Goal: Information Seeking & Learning: Find specific fact

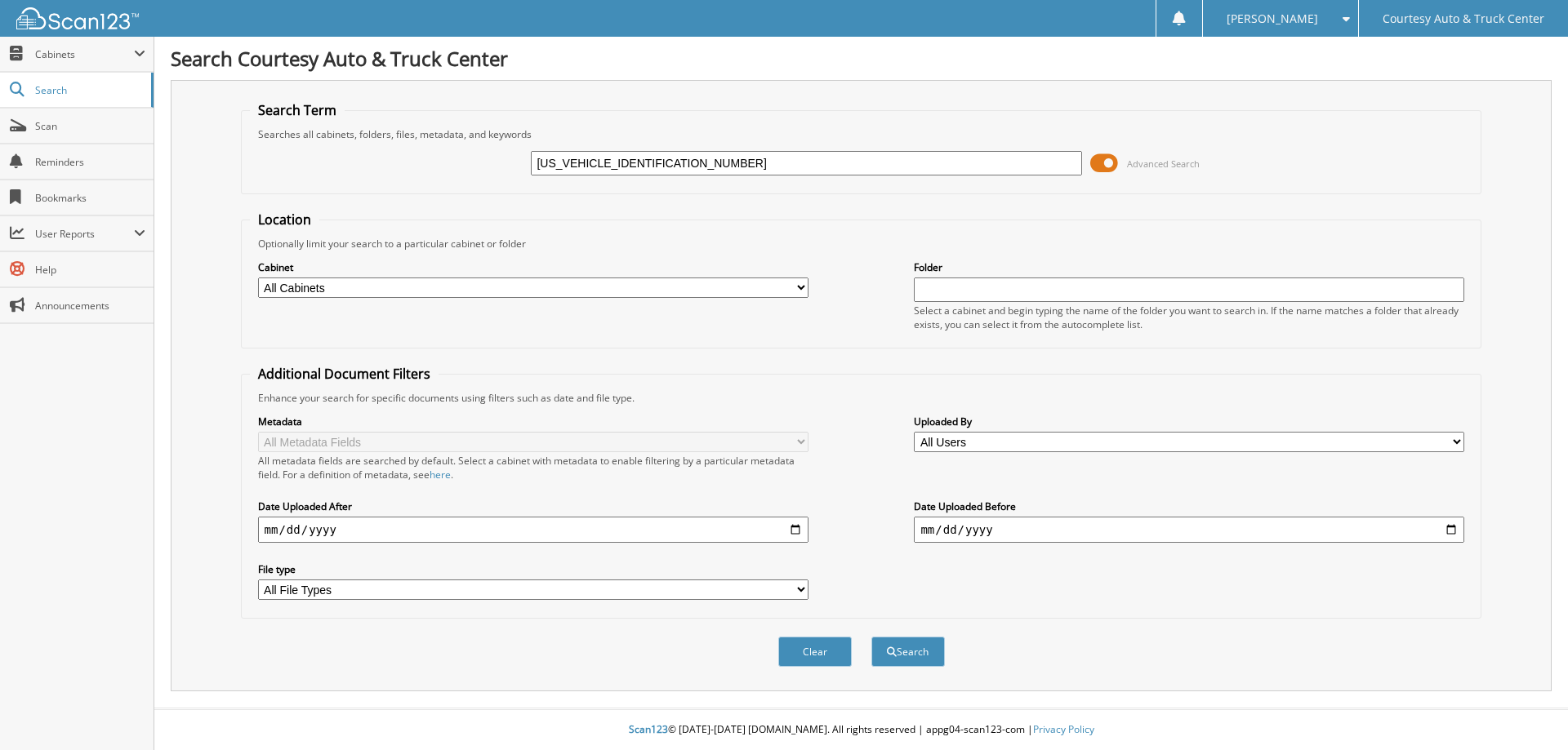
type input "[US_VEHICLE_IDENTIFICATION_NUMBER]"
click at [872, 637] on button "Search" at bounding box center [908, 651] width 74 height 30
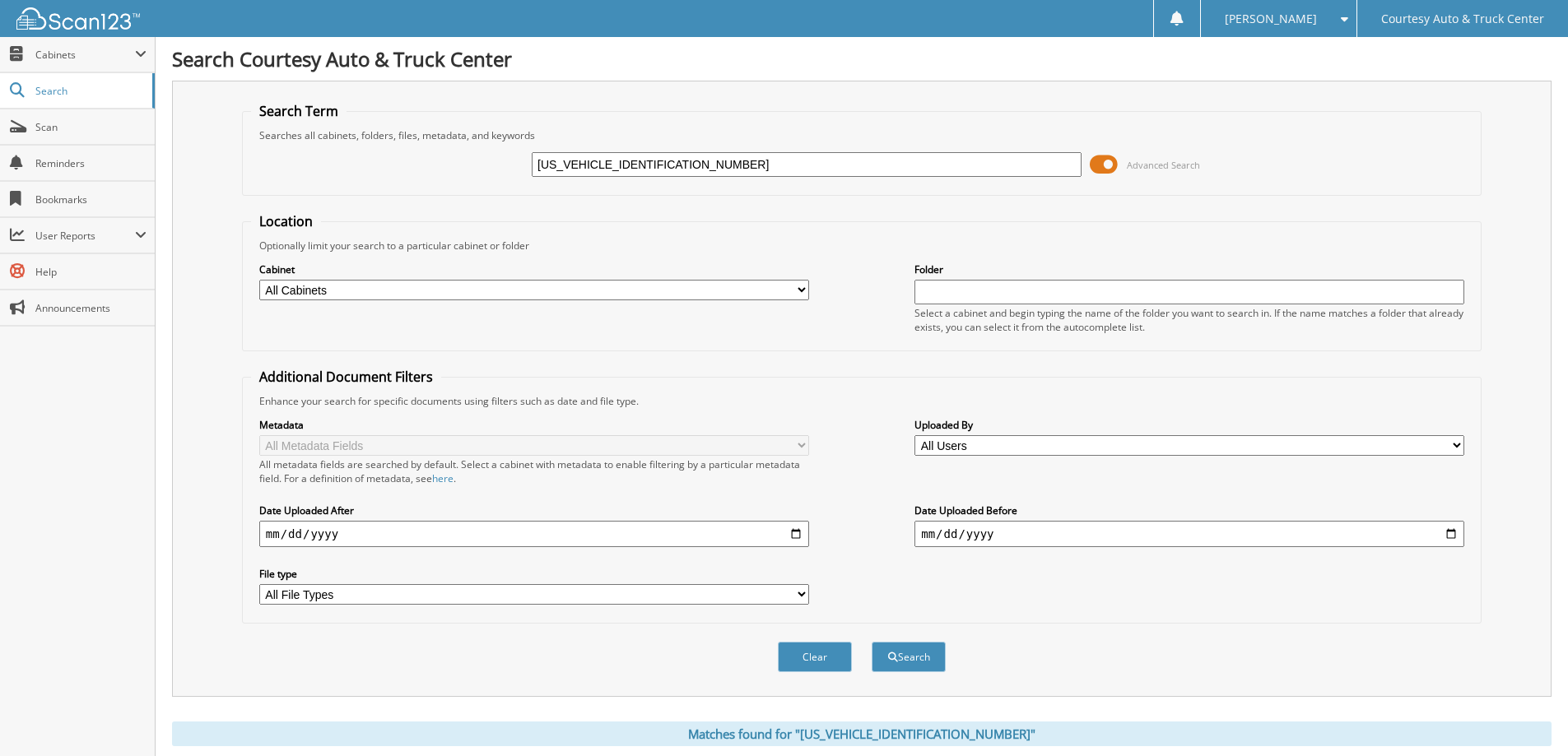
click at [1166, 159] on span "Advanced Search" at bounding box center [1163, 165] width 73 height 12
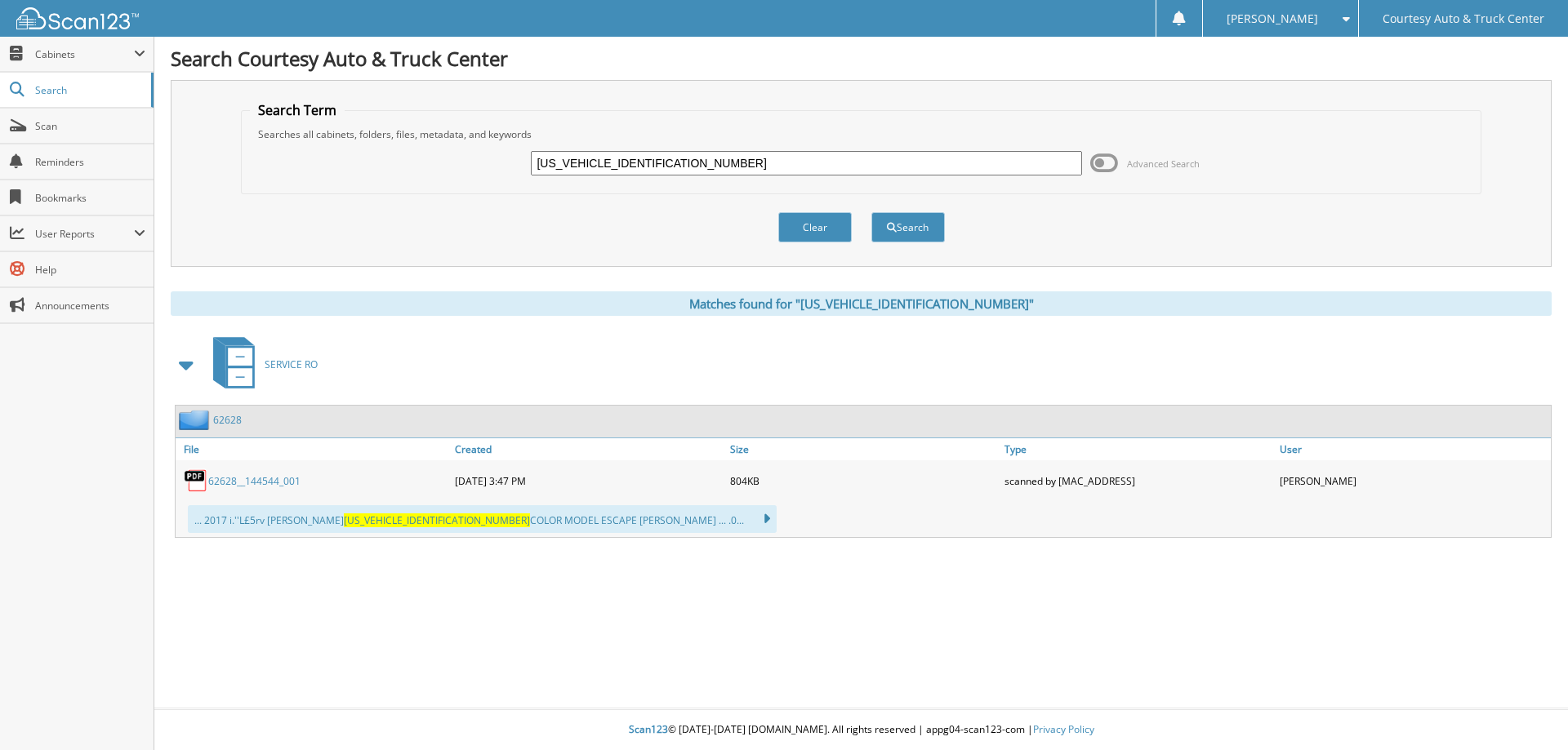
click at [216, 478] on link "62628__144544_001" at bounding box center [254, 480] width 93 height 14
